Goal: Complete application form: Complete application form

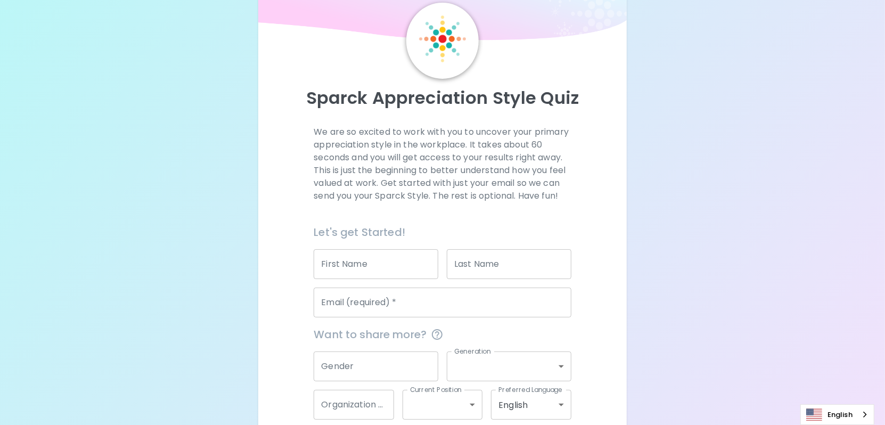
scroll to position [95, 0]
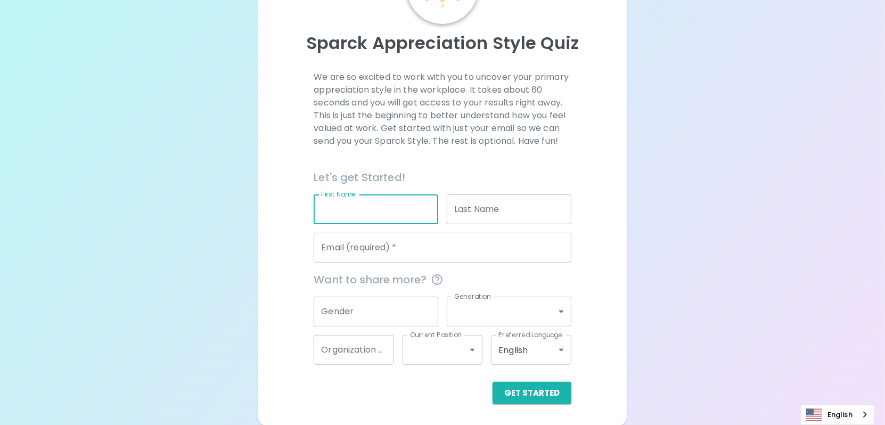
click at [399, 218] on input "First Name" at bounding box center [375, 209] width 125 height 30
type input "[PERSON_NAME]"
type input "Koh"
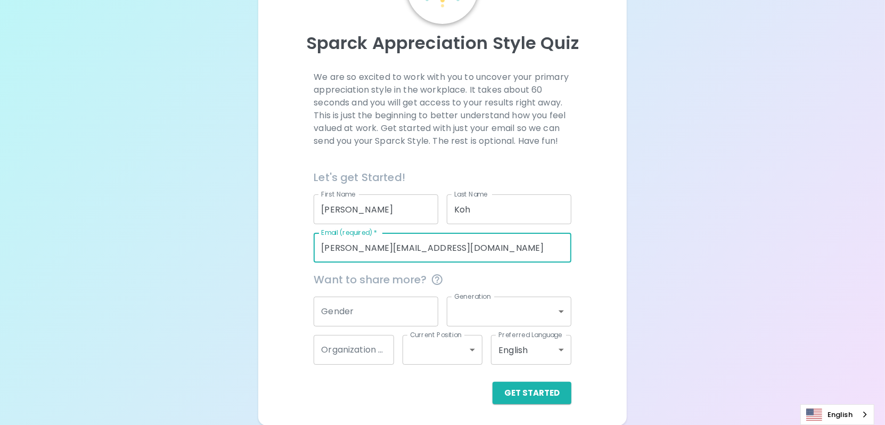
drag, startPoint x: 461, startPoint y: 246, endPoint x: 298, endPoint y: 253, distance: 163.5
click at [298, 253] on div "We are so excited to work with you to uncover your primary appreciation style i…" at bounding box center [442, 237] width 343 height 333
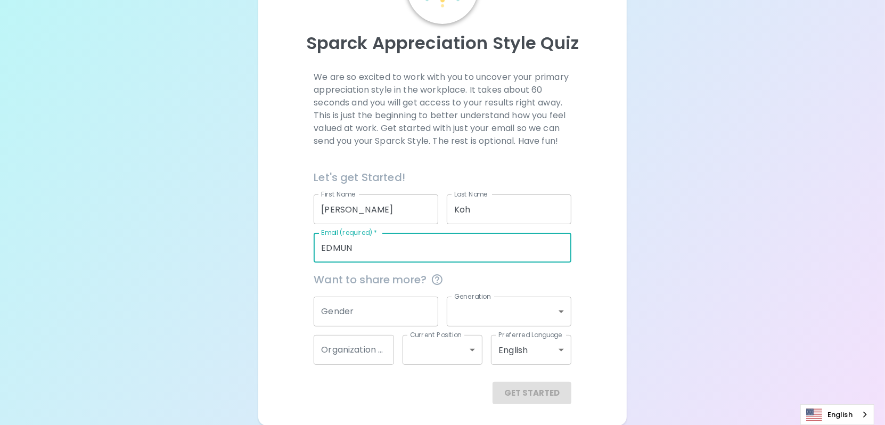
type input "[PERSON_NAME][EMAIL_ADDRESS][DOMAIN_NAME]"
type input "Seagate"
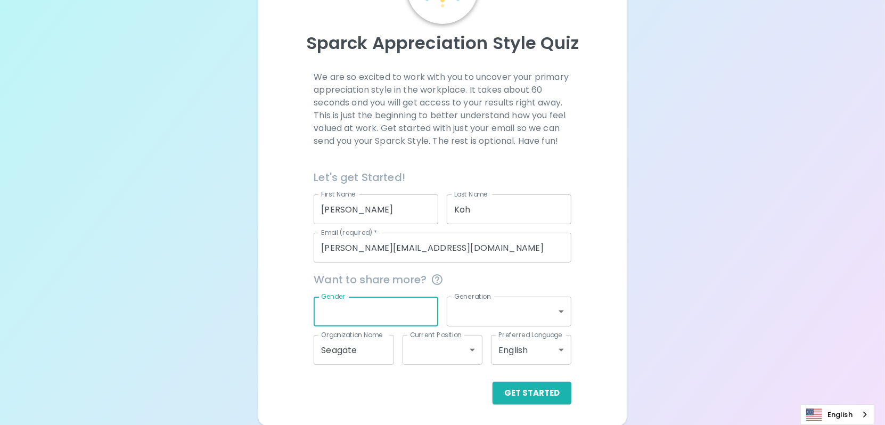
click at [394, 313] on input "Gender" at bounding box center [375, 311] width 125 height 30
type input "m"
type input "[DEMOGRAPHIC_DATA]"
click at [493, 313] on body "Sparck Appreciation Style Quiz We are so excited to work with you to uncover yo…" at bounding box center [446, 165] width 893 height 520
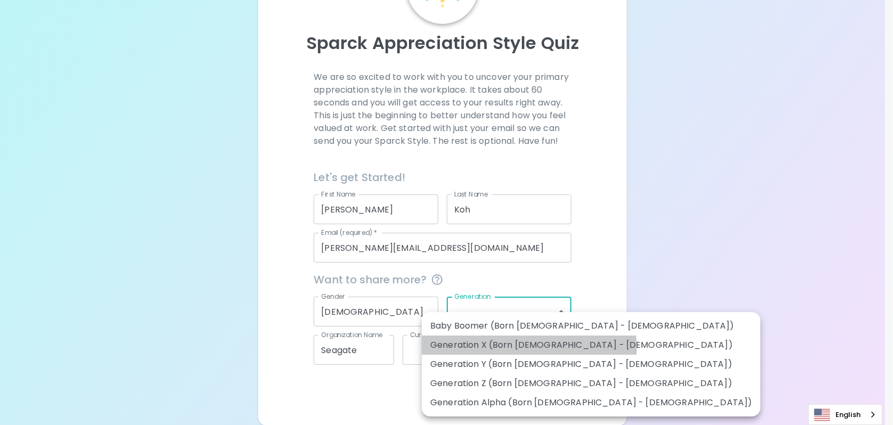
click at [529, 347] on li "Generation X (Born [DEMOGRAPHIC_DATA] - [DEMOGRAPHIC_DATA])" at bounding box center [591, 344] width 339 height 19
type input "generation_x"
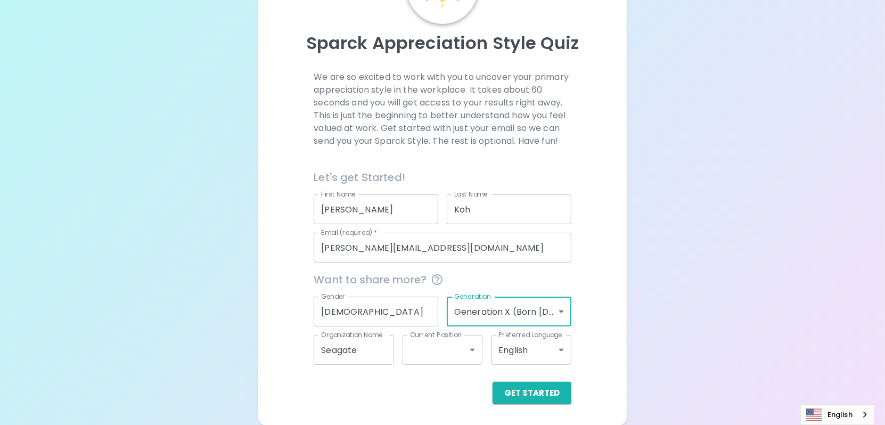
click at [470, 348] on body "Sparck Appreciation Style Quiz We are so excited to work with you to uncover yo…" at bounding box center [442, 165] width 885 height 520
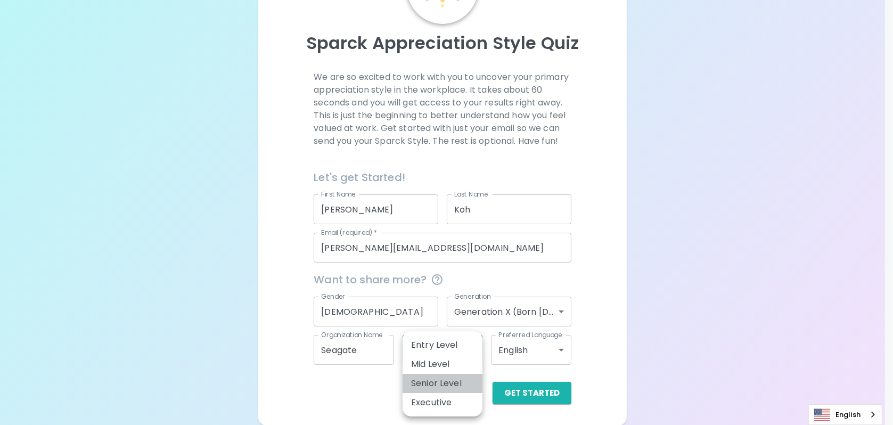
click at [439, 383] on li "Senior Level" at bounding box center [442, 383] width 80 height 19
type input "senior_level"
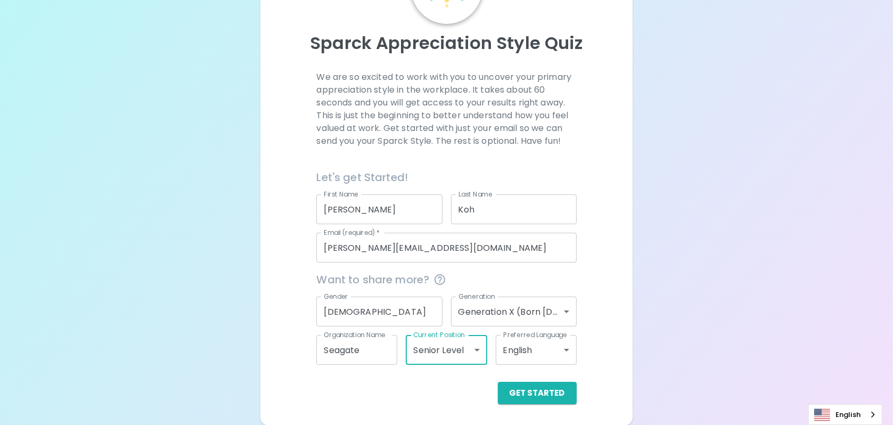
click at [473, 349] on body "Sparck Appreciation Style Quiz We are so excited to work with you to uncover yo…" at bounding box center [446, 165] width 893 height 520
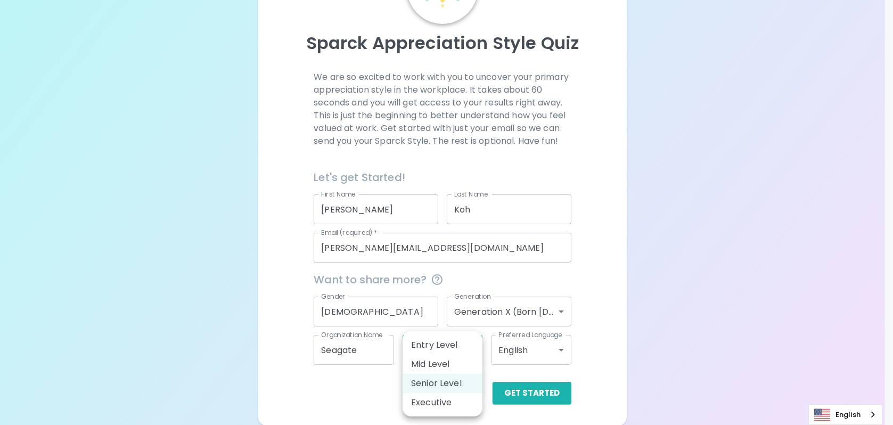
click at [676, 307] on div at bounding box center [446, 212] width 893 height 425
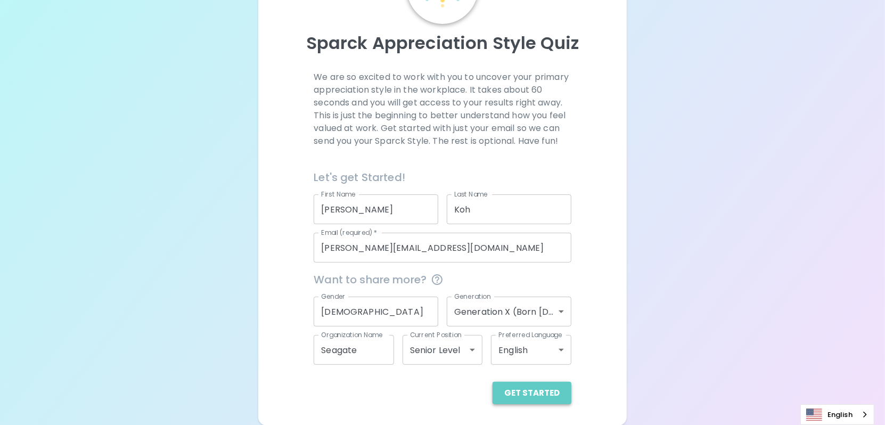
click at [544, 395] on button "Get Started" at bounding box center [531, 393] width 79 height 22
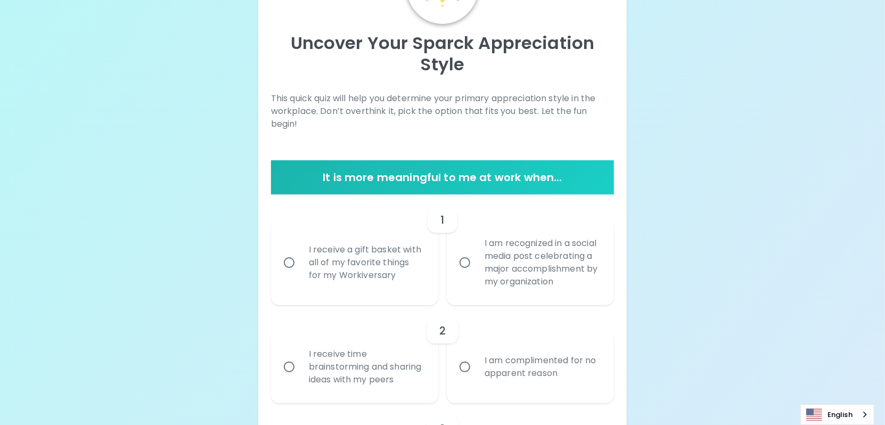
click at [287, 268] on input "I receive a gift basket with all of my favorite things for my Workiversary" at bounding box center [289, 262] width 22 height 22
radio input "true"
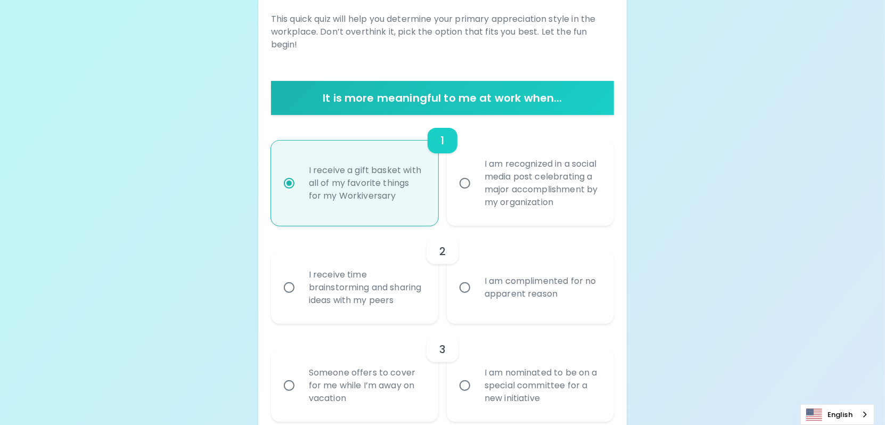
scroll to position [179, 0]
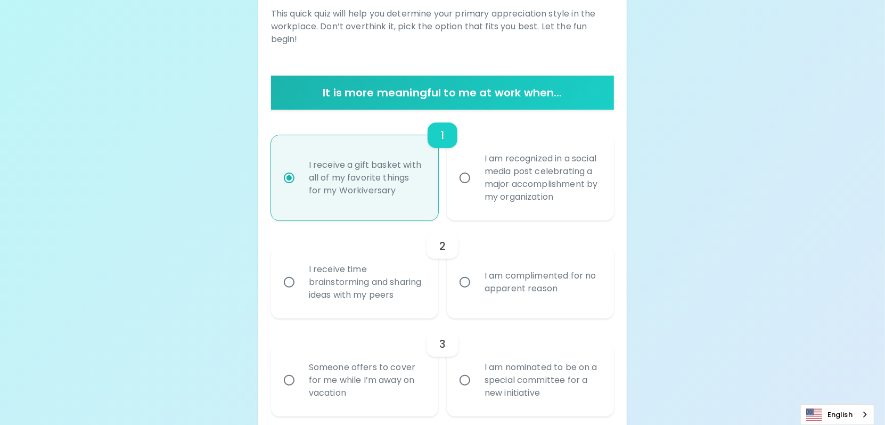
click at [288, 293] on input "I receive time brainstorming and sharing ideas with my peers" at bounding box center [289, 282] width 22 height 22
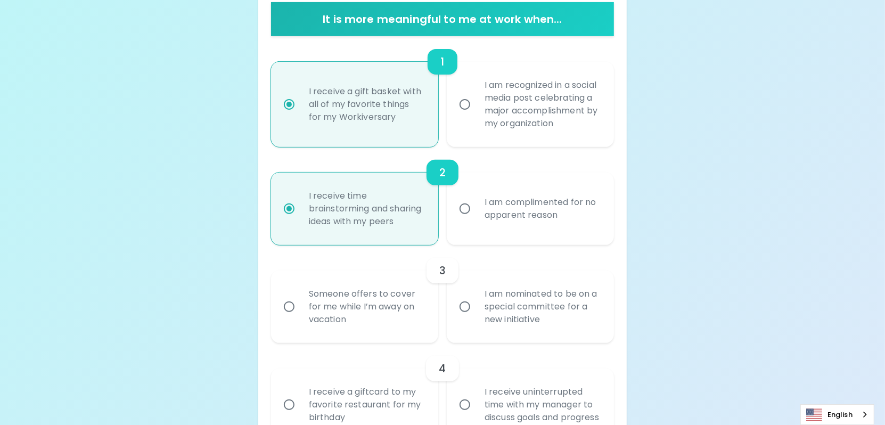
scroll to position [265, 0]
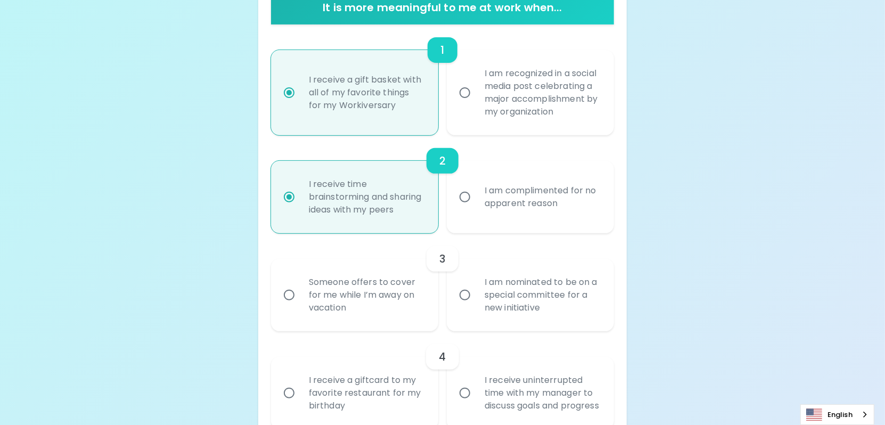
radio input "true"
click at [287, 306] on input "Someone offers to cover for me while I’m away on vacation" at bounding box center [289, 295] width 22 height 22
radio input "false"
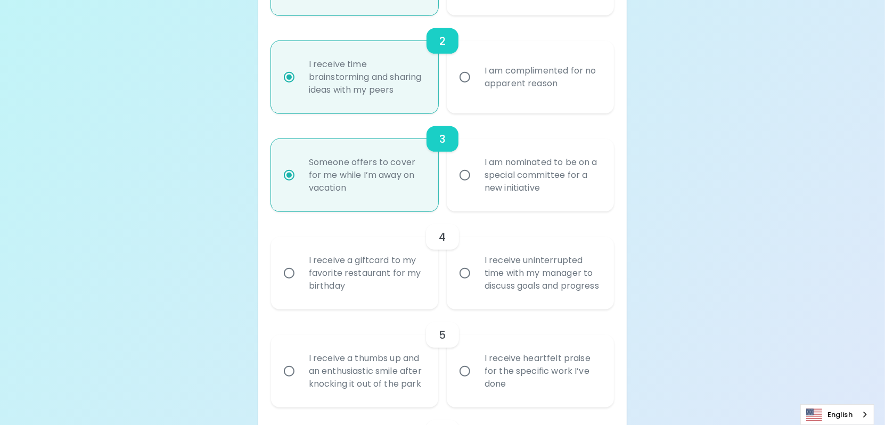
scroll to position [456, 0]
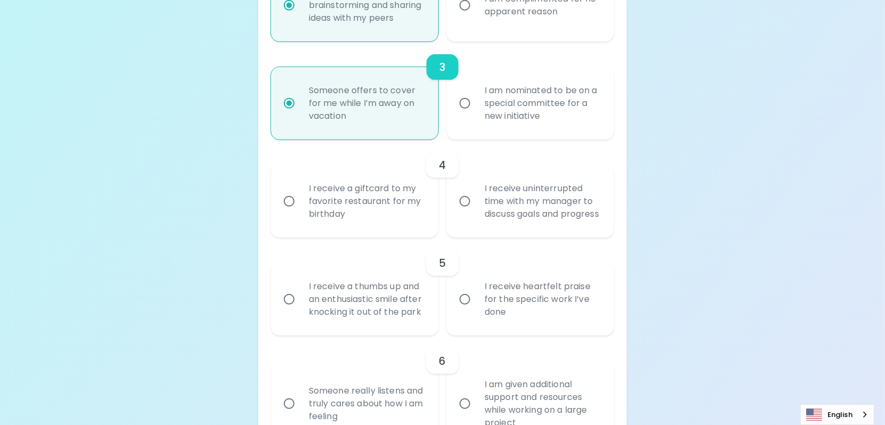
radio input "true"
click at [468, 212] on input "I receive uninterrupted time with my manager to discuss goals and progress" at bounding box center [464, 201] width 22 height 22
radio input "false"
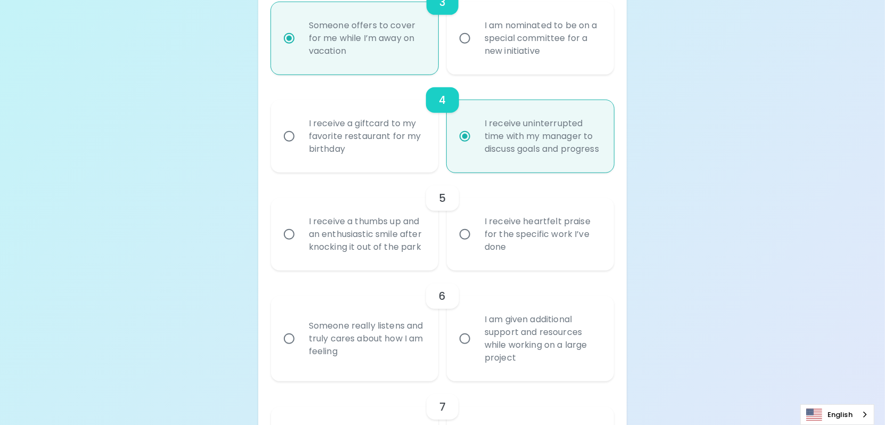
scroll to position [541, 0]
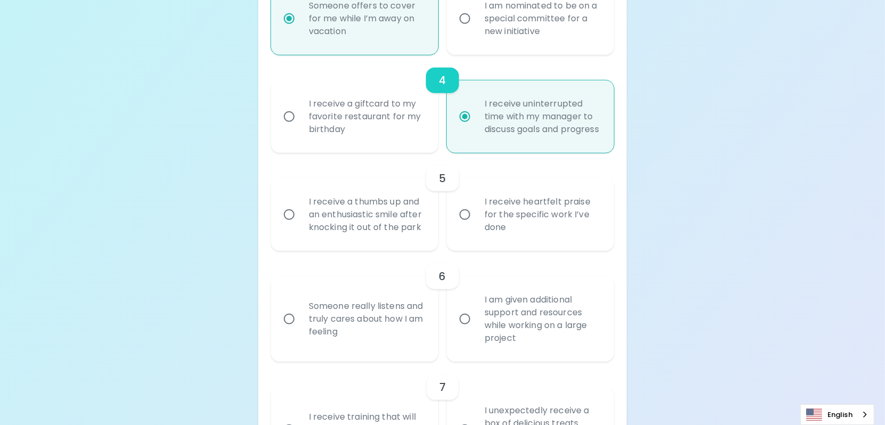
radio input "true"
click at [464, 226] on input "I receive heartfelt praise for the specific work I’ve done" at bounding box center [464, 214] width 22 height 22
radio input "false"
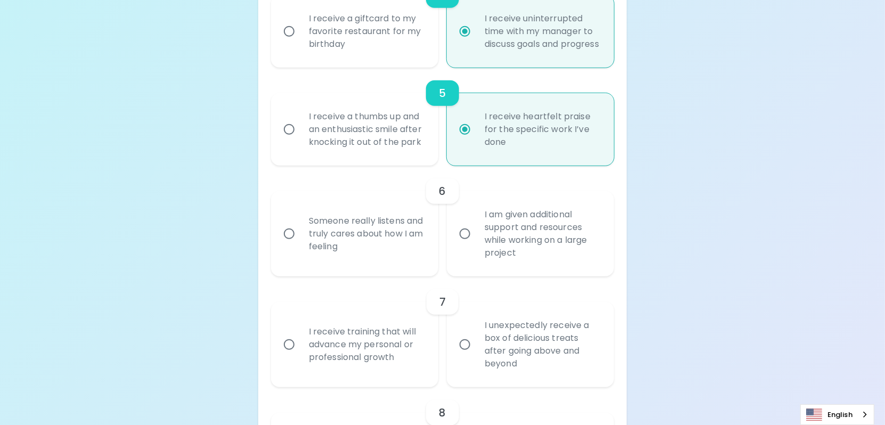
scroll to position [679, 0]
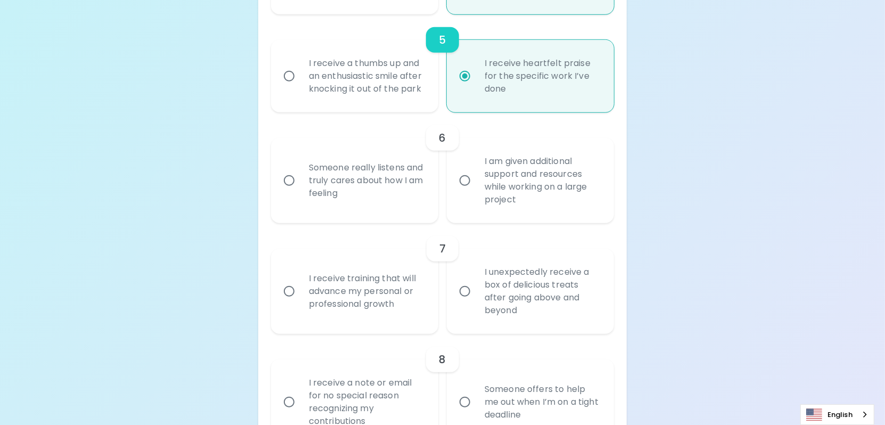
radio input "true"
click at [463, 192] on input "I am given additional support and resources while working on a large project" at bounding box center [464, 180] width 22 height 22
radio input "false"
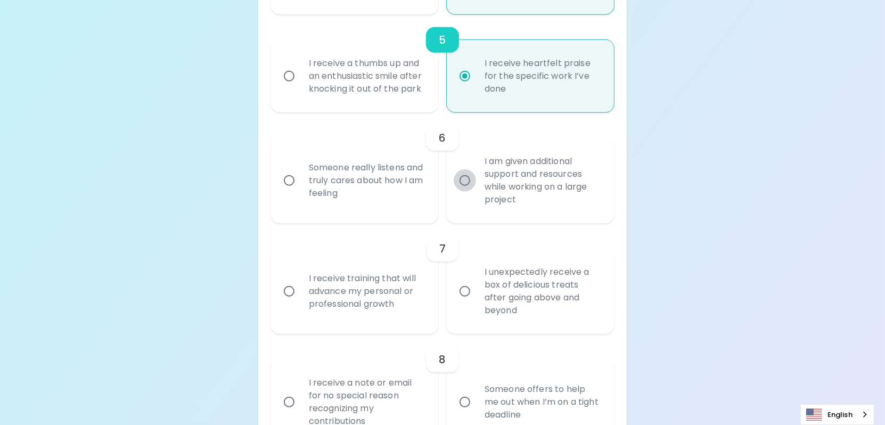
radio input "false"
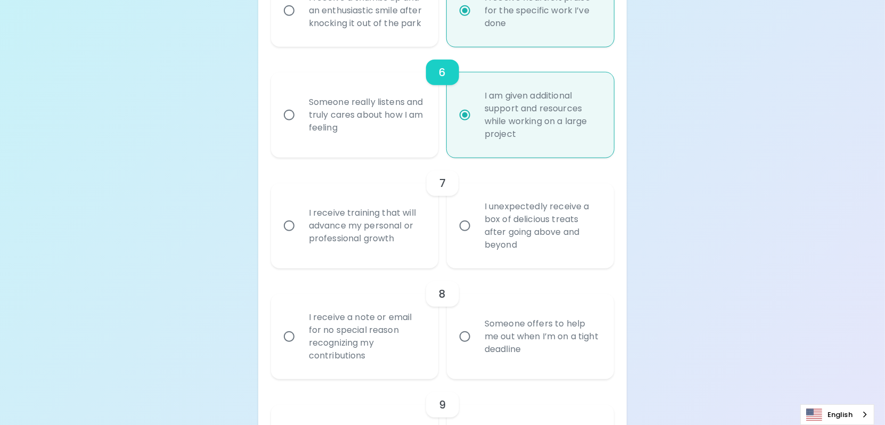
scroll to position [764, 0]
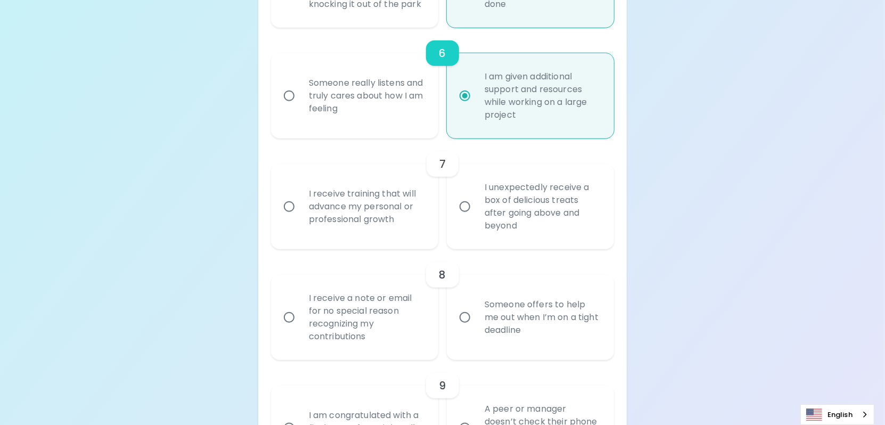
radio input "true"
click at [286, 218] on input "I receive training that will advance my personal or professional growth" at bounding box center [289, 206] width 22 height 22
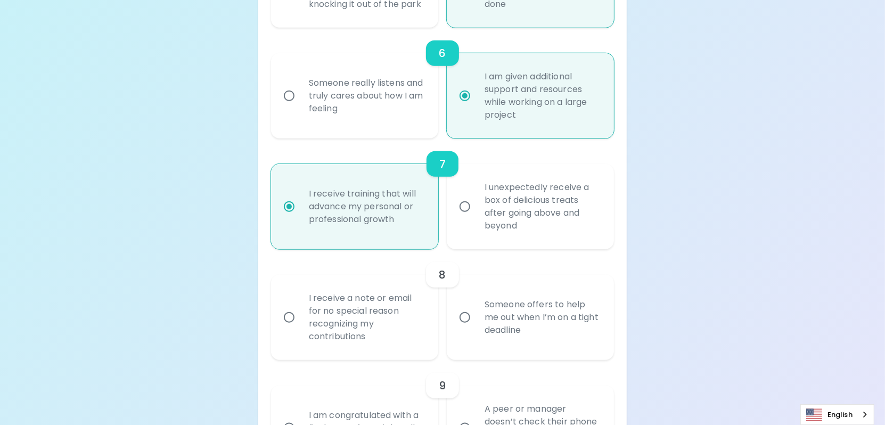
radio input "false"
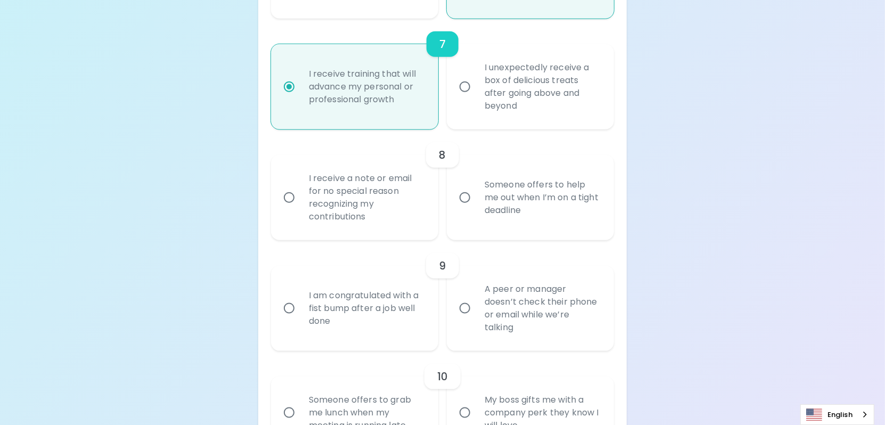
scroll to position [902, 0]
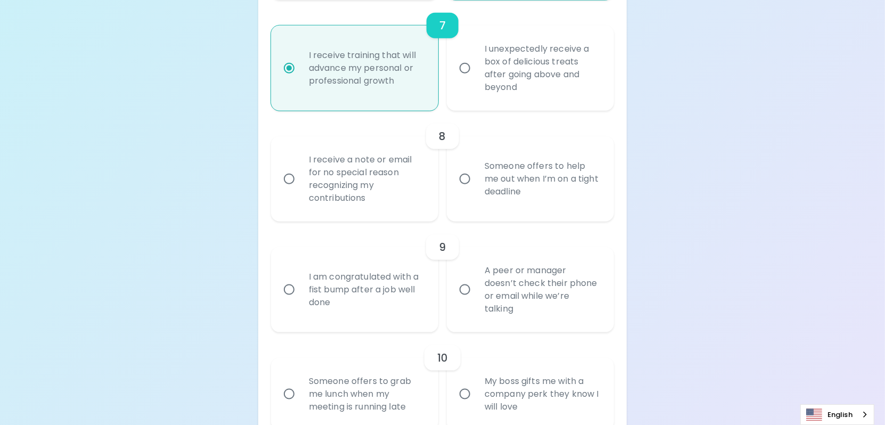
radio input "true"
click at [463, 190] on input "Someone offers to help me out when I’m on a tight deadline" at bounding box center [464, 179] width 22 height 22
radio input "false"
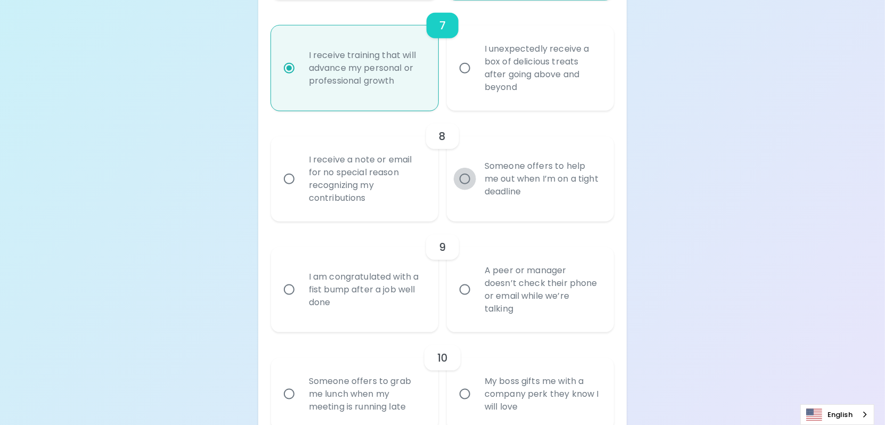
radio input "false"
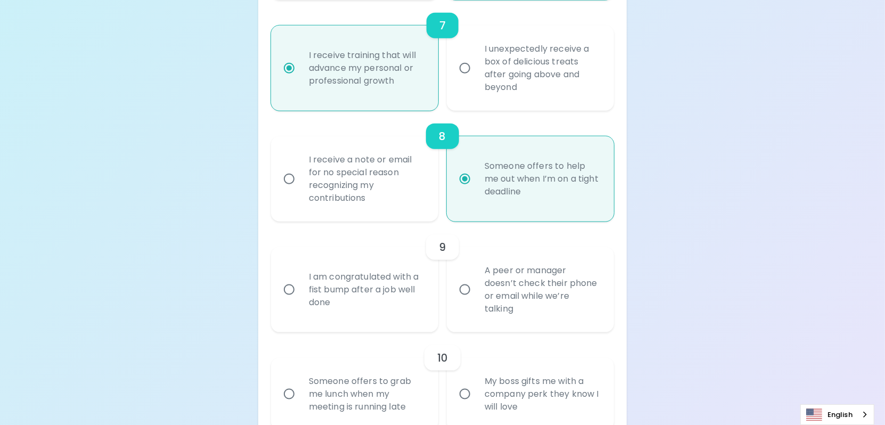
scroll to position [987, 0]
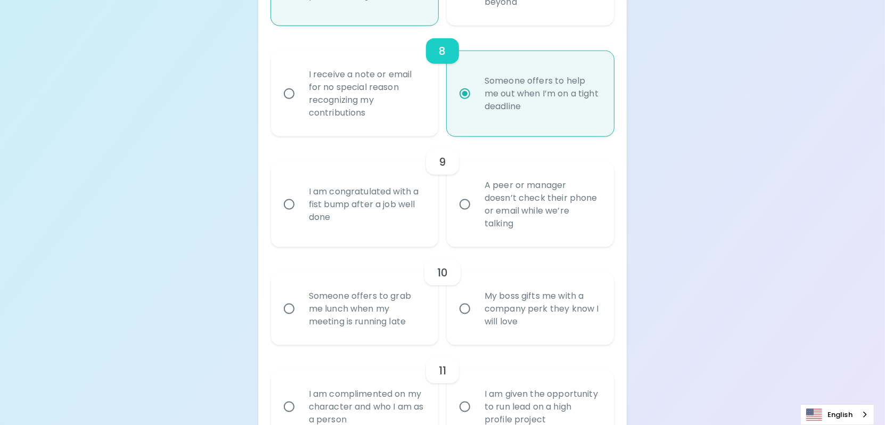
radio input "true"
click at [290, 216] on input "I am congratulated with a fist bump after a job well done" at bounding box center [289, 204] width 22 height 22
radio input "false"
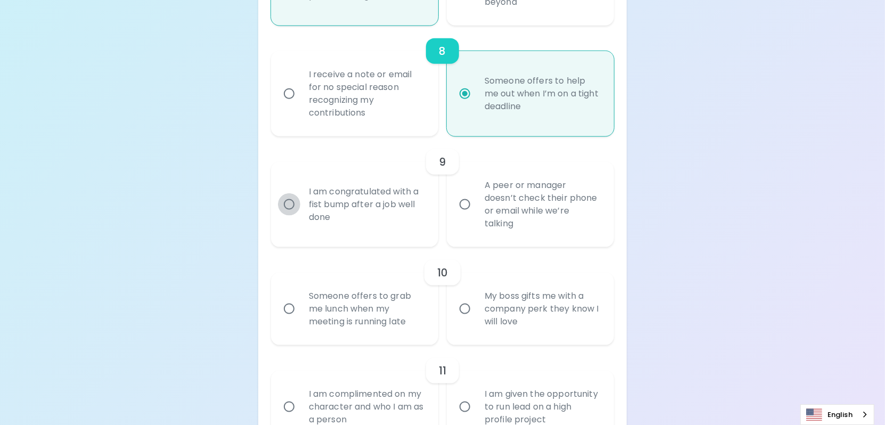
radio input "false"
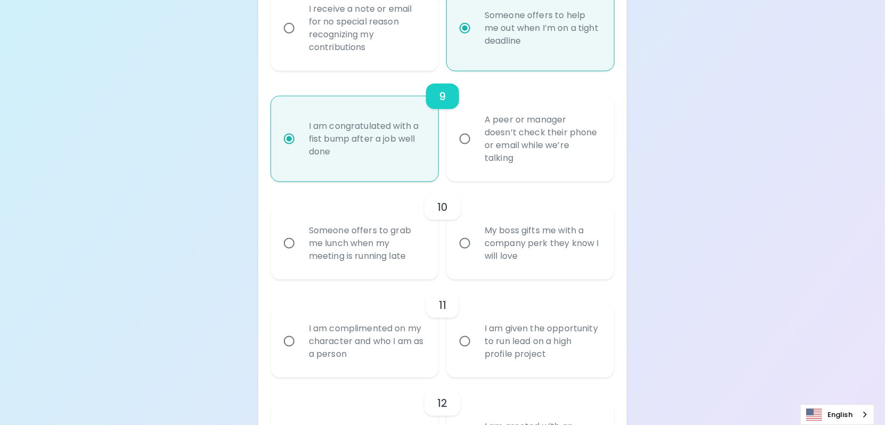
scroll to position [1072, 0]
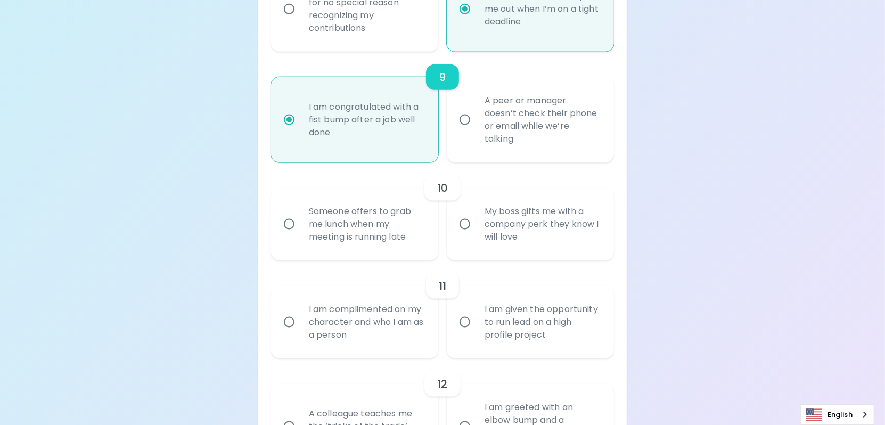
radio input "true"
click at [290, 235] on input "Someone offers to grab me lunch when my meeting is running late" at bounding box center [289, 224] width 22 height 22
radio input "false"
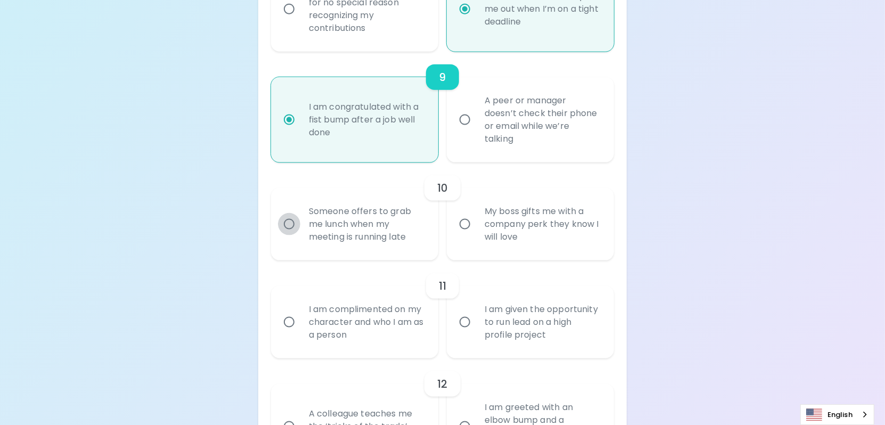
radio input "false"
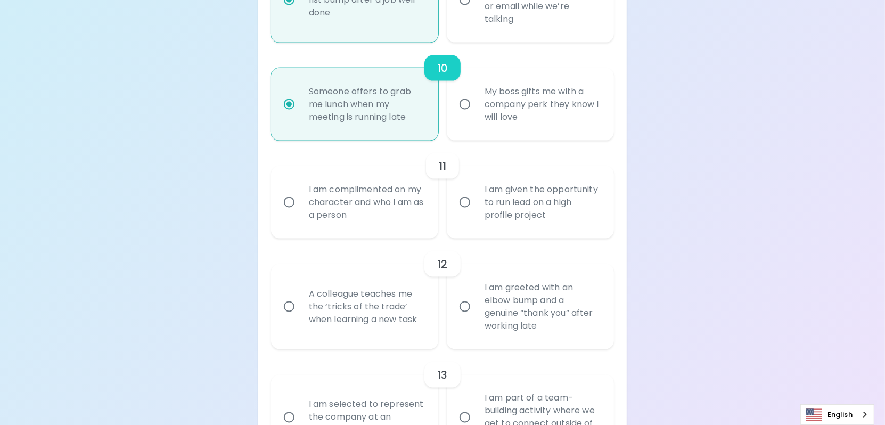
scroll to position [1210, 0]
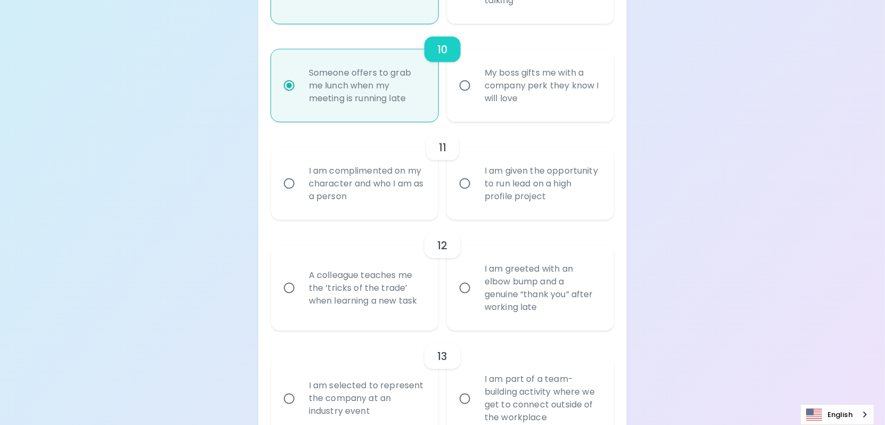
radio input "true"
click at [289, 195] on input "I am complimented on my character and who I am as a person" at bounding box center [289, 183] width 22 height 22
radio input "false"
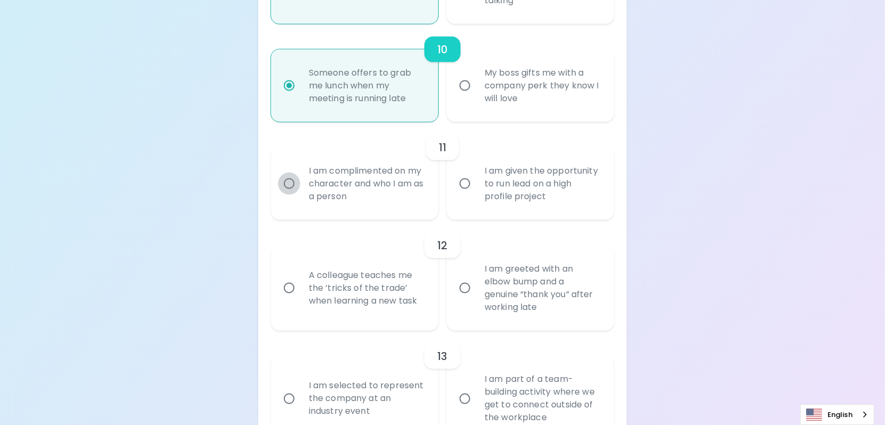
radio input "false"
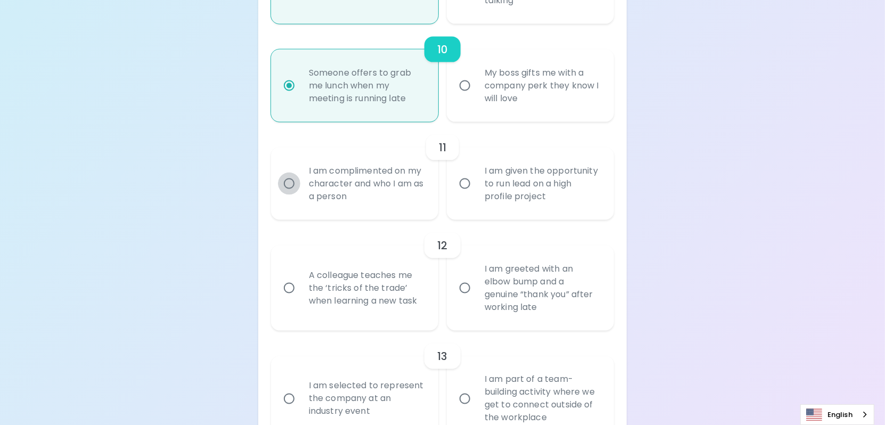
radio input "false"
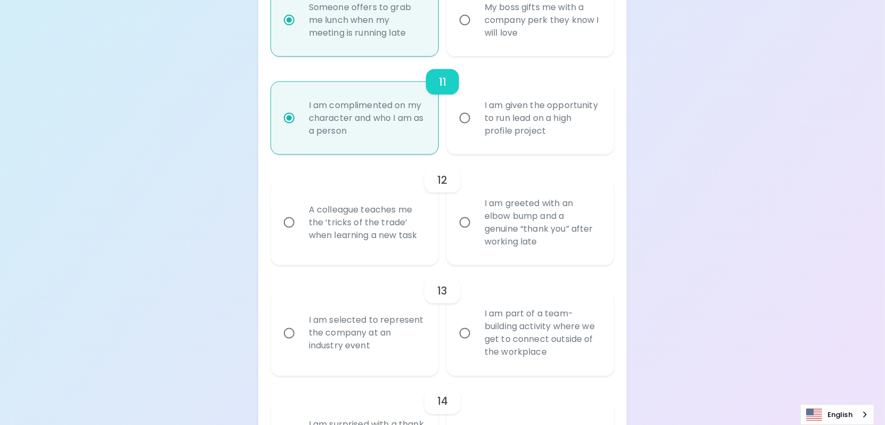
scroll to position [1295, 0]
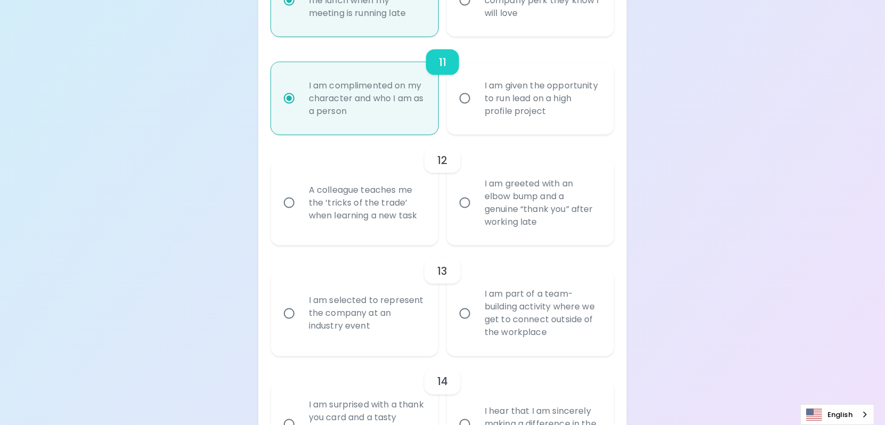
radio input "true"
click at [465, 214] on input "I am greeted with an elbow bump and a genuine “thank you” after working late" at bounding box center [464, 203] width 22 height 22
radio input "false"
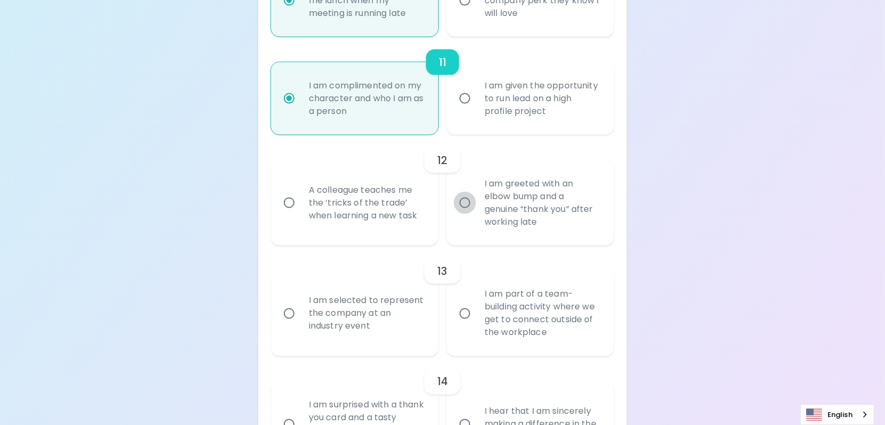
radio input "false"
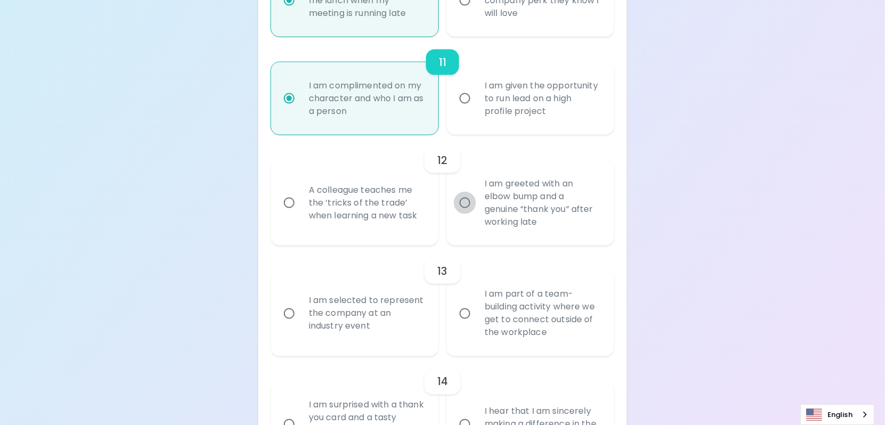
radio input "false"
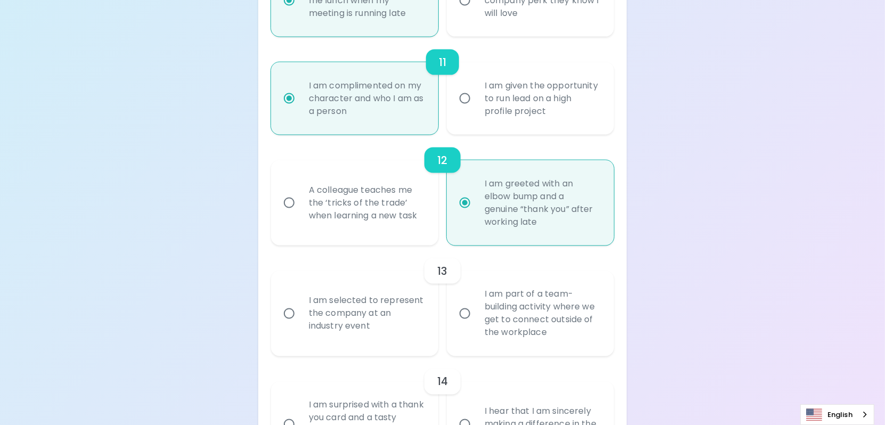
scroll to position [1380, 0]
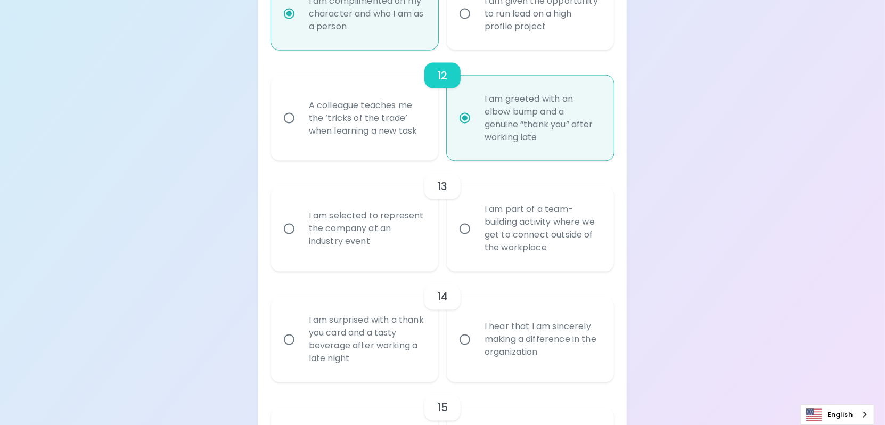
radio input "true"
click at [465, 240] on input "I am part of a team-building activity where we get to connect outside of the wo…" at bounding box center [464, 229] width 22 height 22
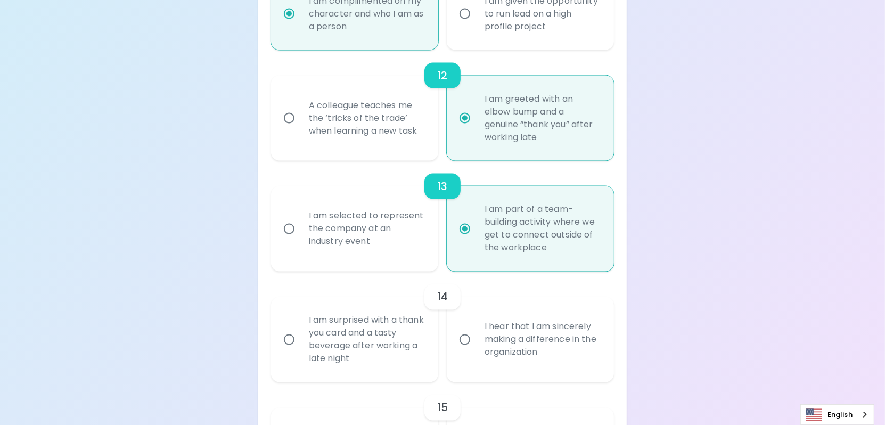
radio input "false"
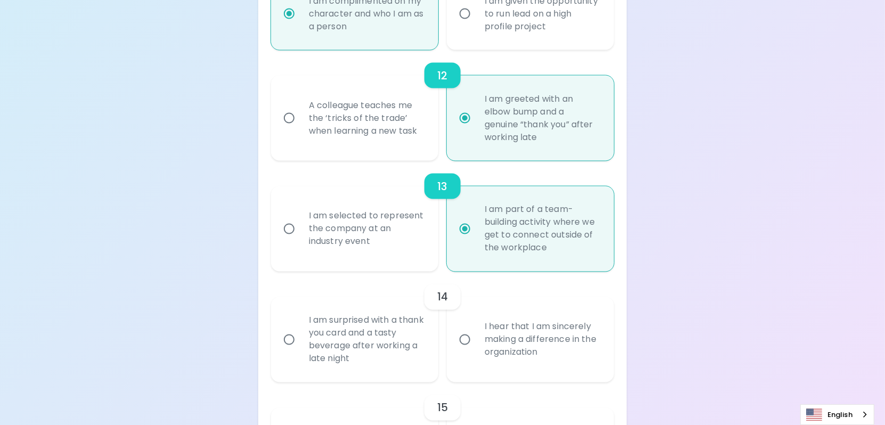
radio input "false"
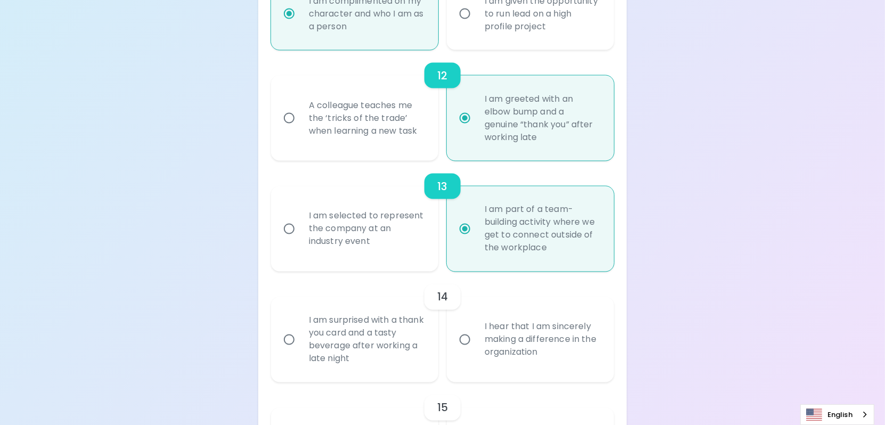
radio input "false"
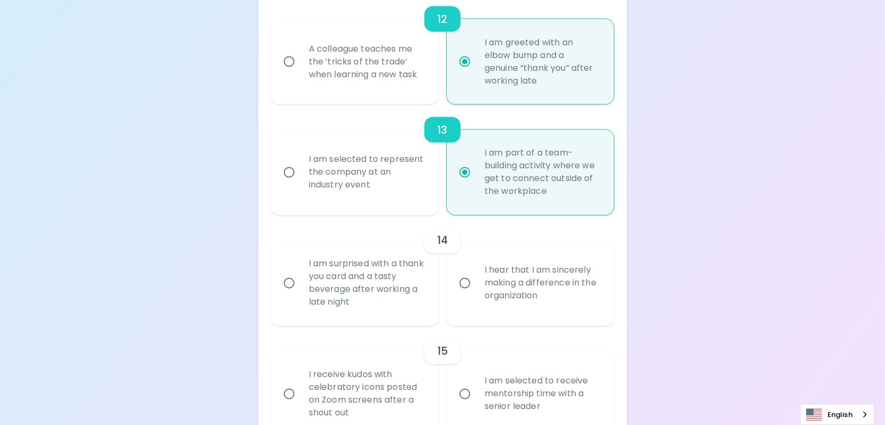
scroll to position [1465, 0]
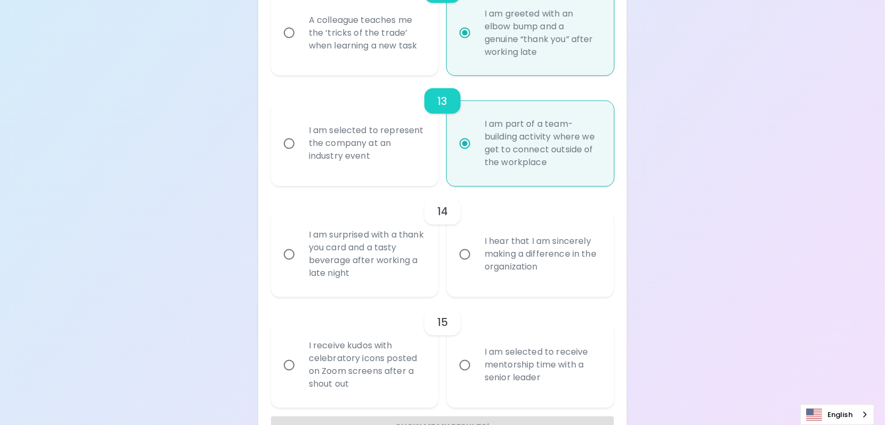
radio input "true"
click at [467, 266] on input "I hear that I am sincerely making a difference in the organization" at bounding box center [464, 254] width 22 height 22
radio input "false"
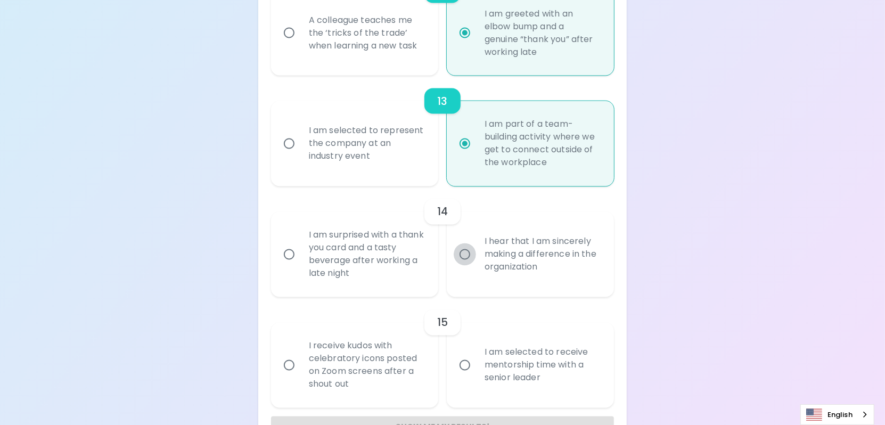
radio input "false"
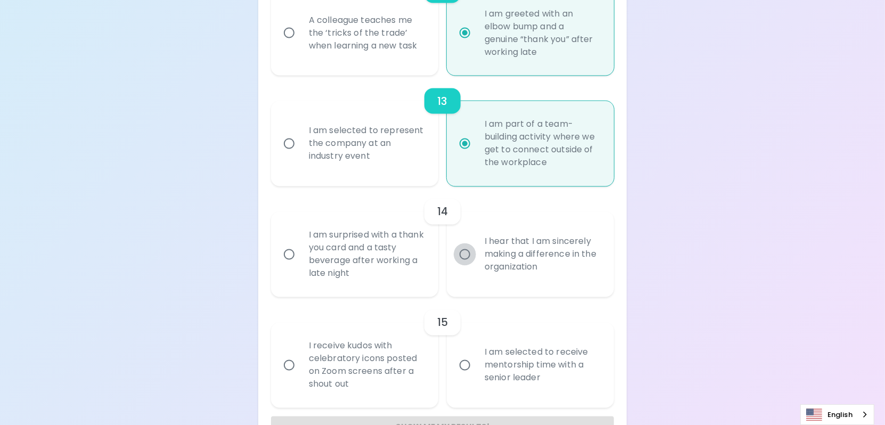
radio input "false"
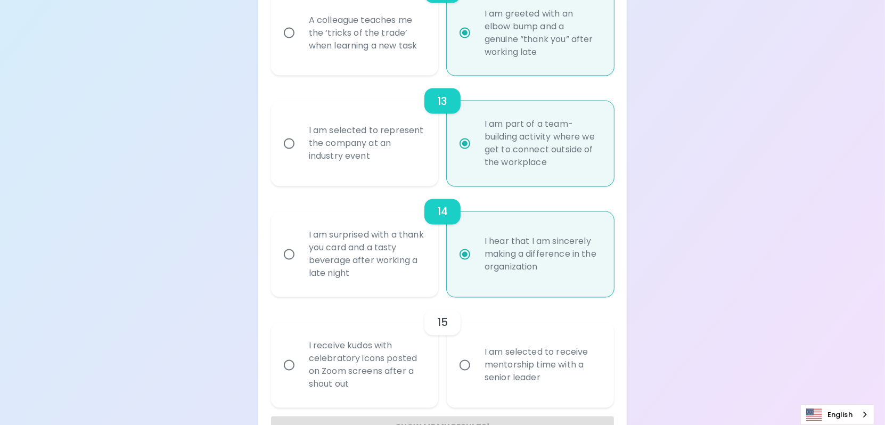
scroll to position [1537, 0]
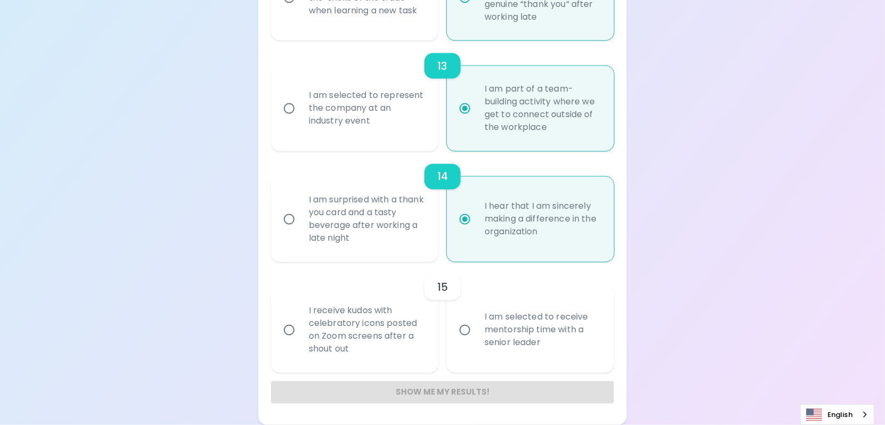
radio input "true"
click at [292, 328] on input "I receive kudos with celebratory icons posted on Zoom screens after a shout out" at bounding box center [289, 330] width 22 height 22
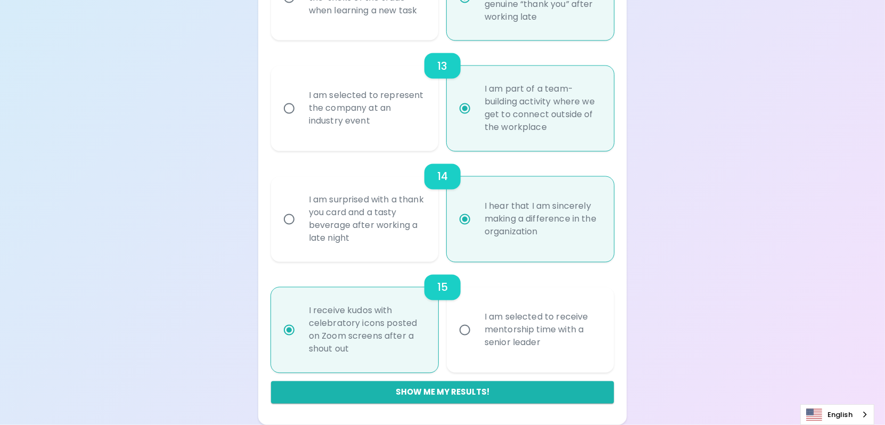
radio input "false"
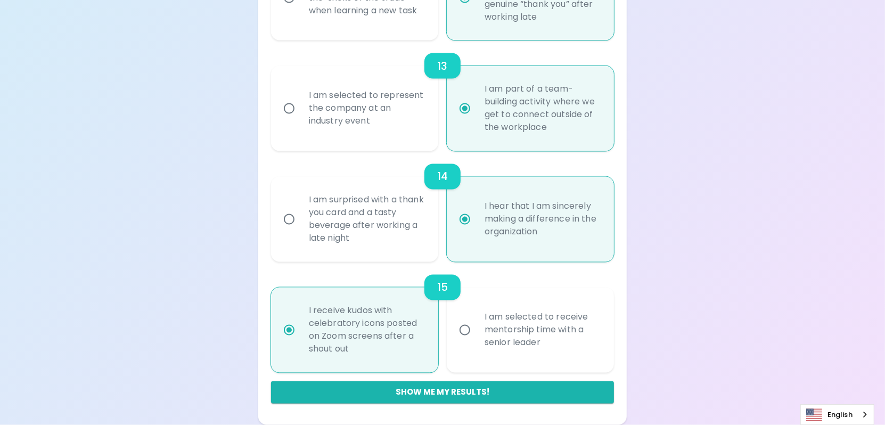
radio input "false"
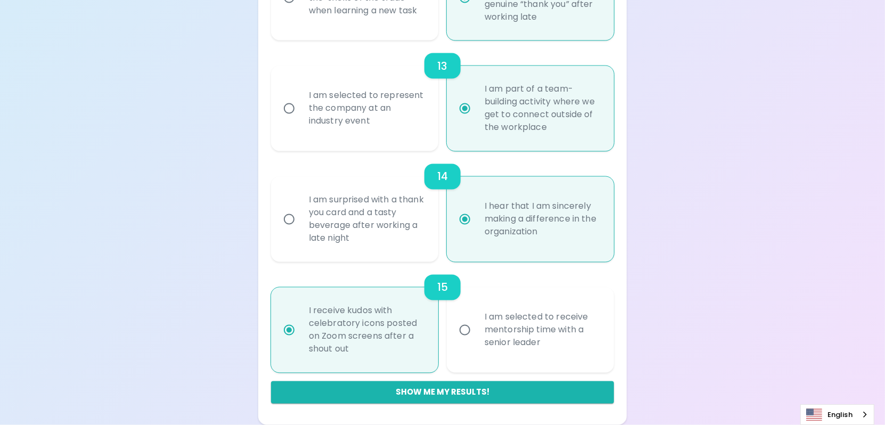
radio input "false"
radio input "true"
drag, startPoint x: 478, startPoint y: 389, endPoint x: 484, endPoint y: 386, distance: 6.7
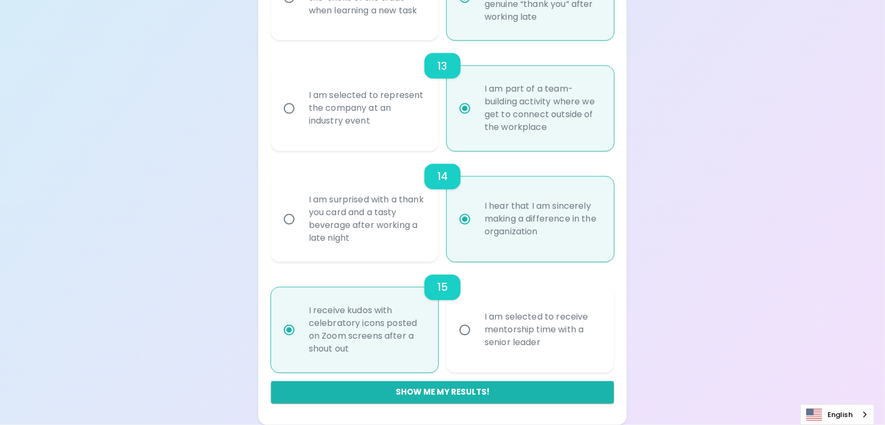
click at [479, 389] on button "Show me my results!" at bounding box center [442, 392] width 343 height 22
radio input "false"
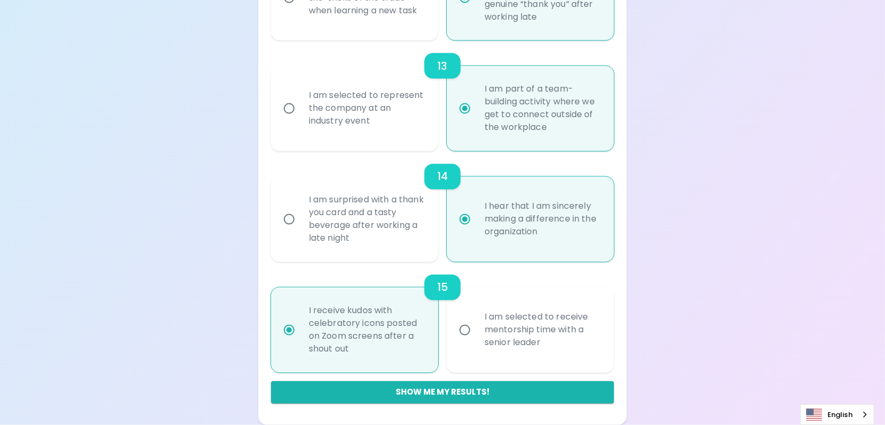
radio input "false"
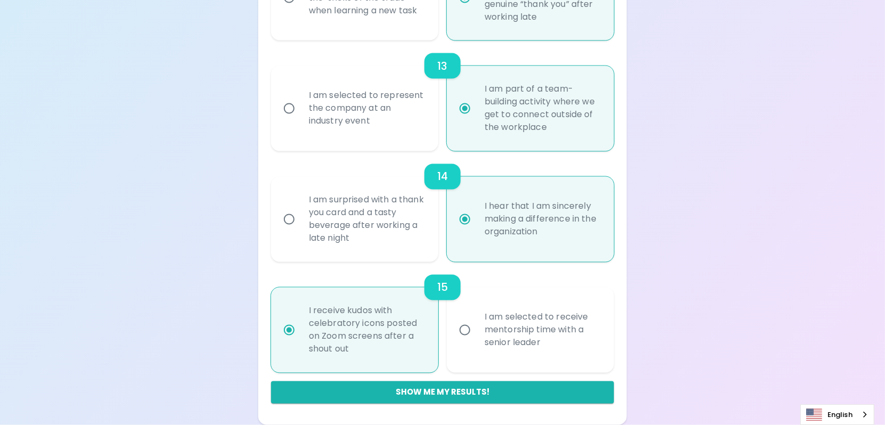
radio input "false"
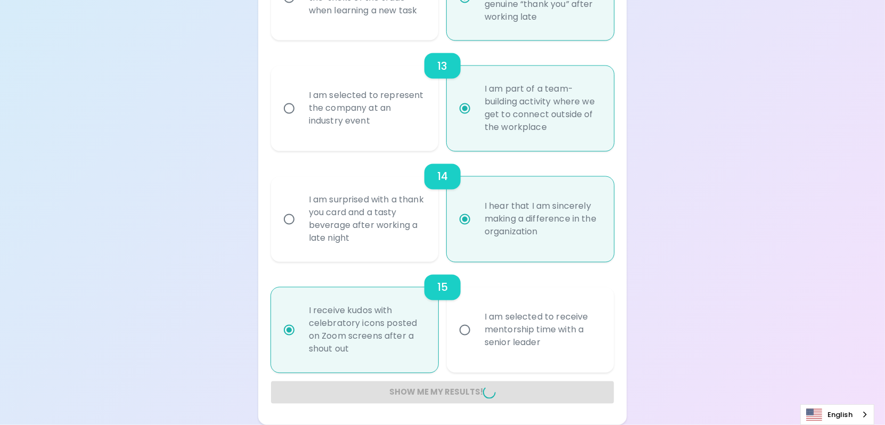
radio input "false"
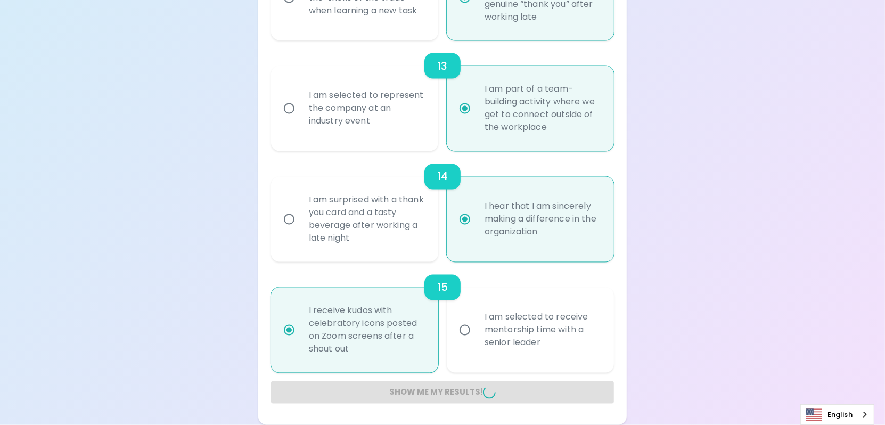
radio input "false"
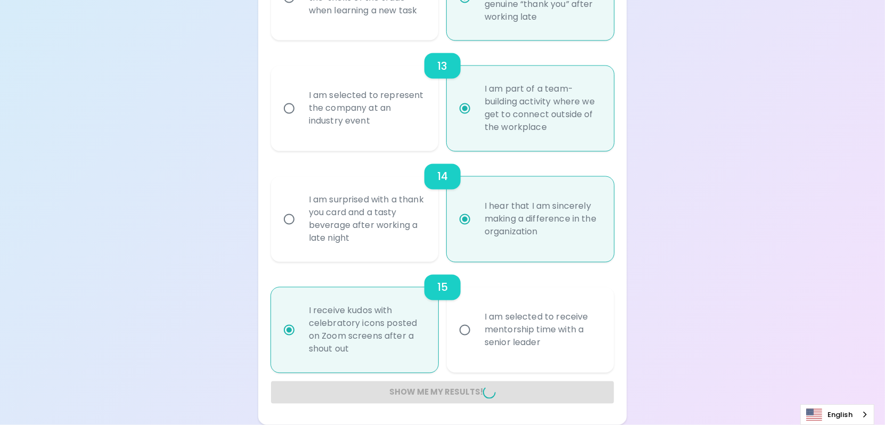
radio input "false"
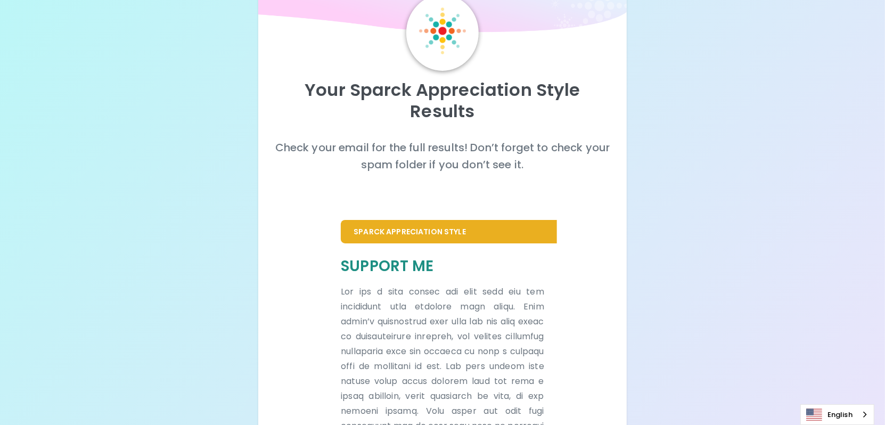
scroll to position [0, 0]
